Goal: Task Accomplishment & Management: Manage account settings

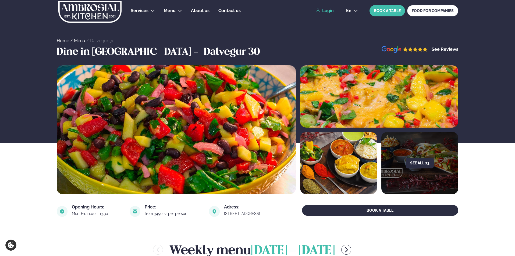
click at [326, 10] on link "Login" at bounding box center [325, 10] width 18 height 5
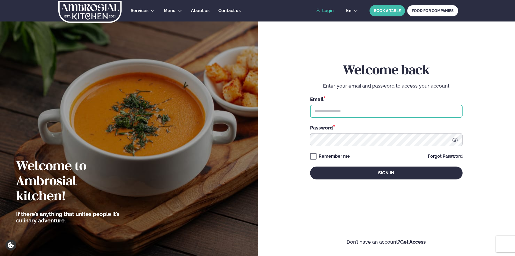
type input "**********"
click at [341, 114] on input "**********" at bounding box center [386, 111] width 153 height 13
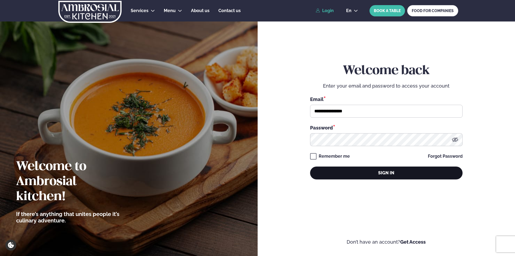
click at [345, 176] on button "Sign in" at bounding box center [386, 173] width 153 height 13
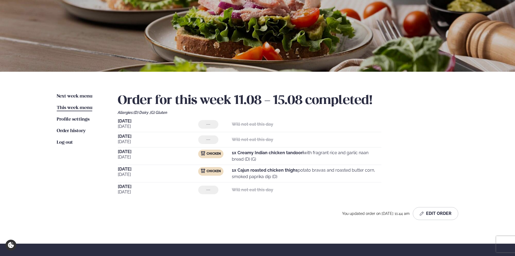
scroll to position [47, 0]
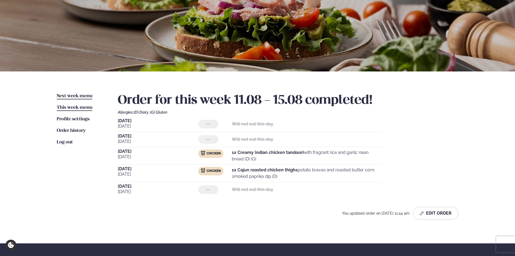
click at [90, 95] on span "Next week menu" at bounding box center [75, 96] width 36 height 5
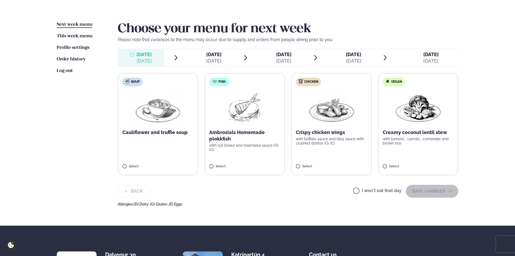
scroll to position [187, 0]
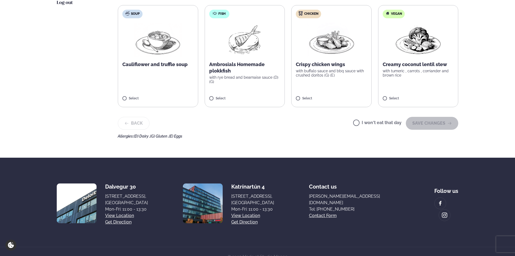
click at [357, 121] on span "I won't eat that day" at bounding box center [377, 124] width 48 height 6
click at [364, 122] on label "I won't eat that day" at bounding box center [377, 124] width 48 height 6
click at [349, 124] on div "Back I won't eat that day SAVE CHANGES" at bounding box center [288, 123] width 341 height 13
click at [418, 122] on button "SAVE CHANGES" at bounding box center [432, 123] width 52 height 13
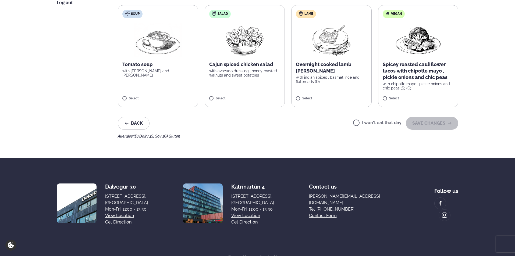
click at [359, 124] on label "I won't eat that day" at bounding box center [377, 124] width 48 height 6
click at [416, 124] on button "SAVE CHANGES" at bounding box center [432, 123] width 52 height 13
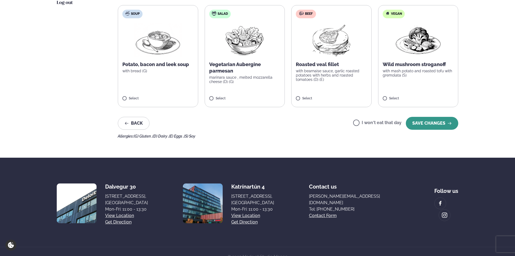
click at [420, 125] on button "SAVE CHANGES" at bounding box center [432, 123] width 52 height 13
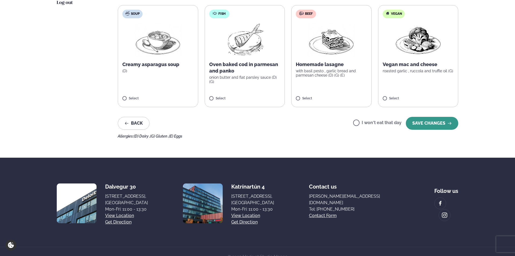
click at [409, 125] on button "SAVE CHANGES" at bounding box center [432, 123] width 52 height 13
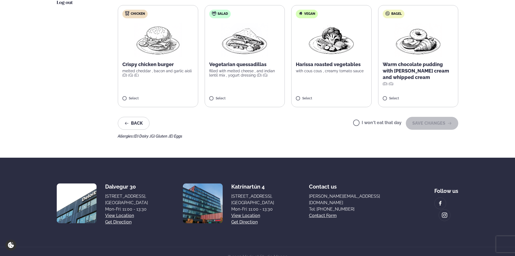
click at [360, 122] on label "I won't eat that day" at bounding box center [377, 124] width 48 height 6
click at [413, 124] on button "SAVE CHANGES" at bounding box center [432, 123] width 52 height 13
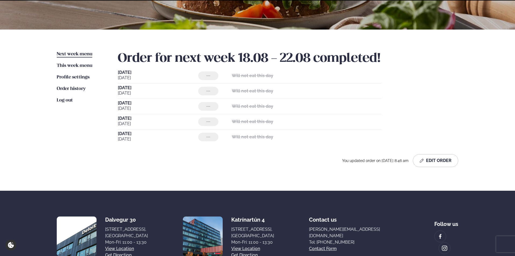
scroll to position [133, 0]
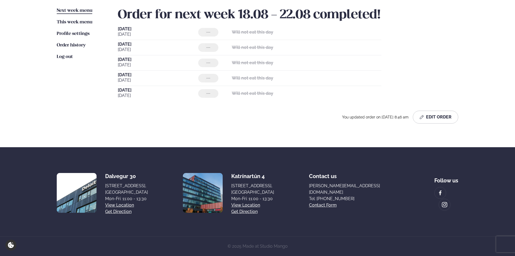
click at [514, 41] on div "Services Lunch for companies Corporate catering Private Party Menu Dalvegur 30 …" at bounding box center [257, 61] width 515 height 389
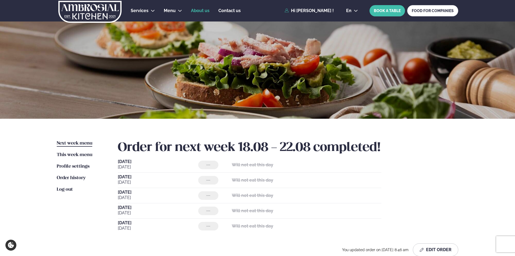
click at [196, 10] on span "About us" at bounding box center [200, 10] width 19 height 5
